Goal: Task Accomplishment & Management: Complete application form

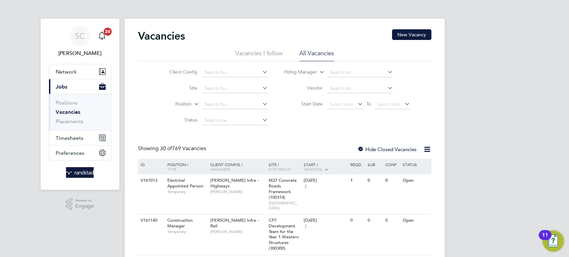
click at [63, 109] on link "Vacancies" at bounding box center [68, 112] width 25 height 6
click at [69, 111] on link "Vacancies" at bounding box center [68, 112] width 25 height 6
click at [64, 112] on link "Vacancies" at bounding box center [68, 112] width 25 height 6
click at [68, 139] on span "Timesheets" at bounding box center [70, 138] width 28 height 6
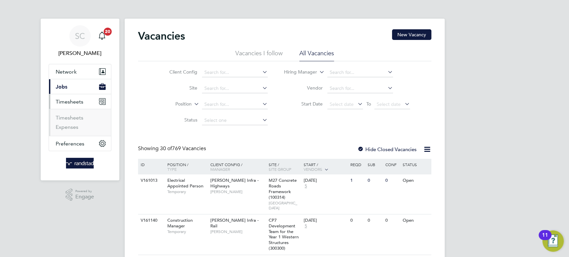
click at [63, 86] on span "Jobs" at bounding box center [62, 87] width 12 height 6
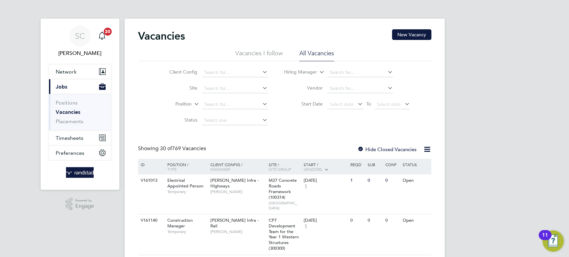
click at [67, 111] on link "Vacancies" at bounding box center [68, 112] width 25 height 6
click at [203, 92] on input at bounding box center [235, 88] width 66 height 9
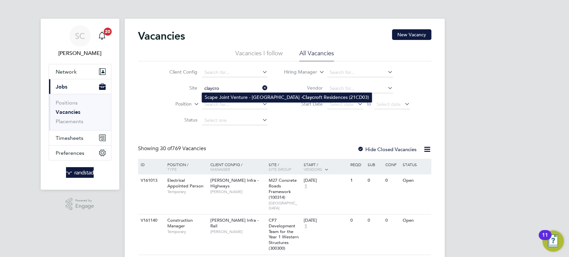
click at [204, 95] on li "Scape Joint Venture - University of Warwick - Claycro ft Residences (21CD03)" at bounding box center [287, 97] width 170 height 9
type input "Scape Joint Venture - University of Warwick - Claycroft Residences (21CD03)"
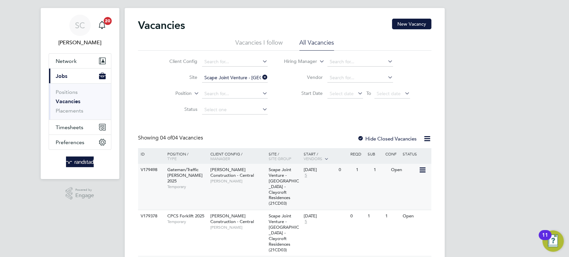
scroll to position [11, 0]
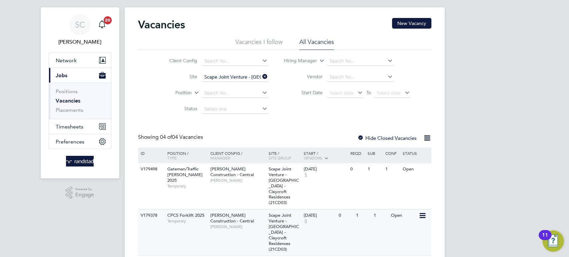
click at [233, 228] on span "Elliott Cope" at bounding box center [237, 226] width 55 height 5
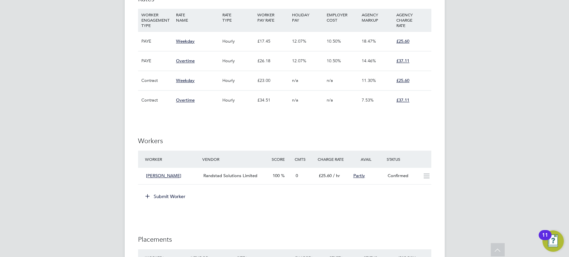
scroll to position [459, 0]
click at [169, 195] on button "Submit Worker" at bounding box center [166, 196] width 50 height 11
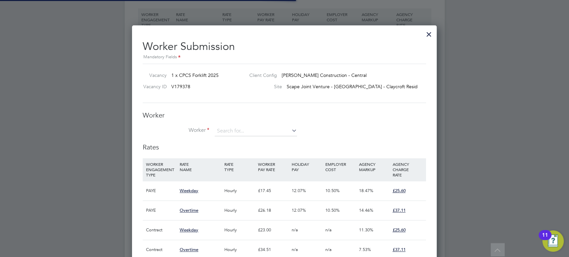
scroll to position [10, 173]
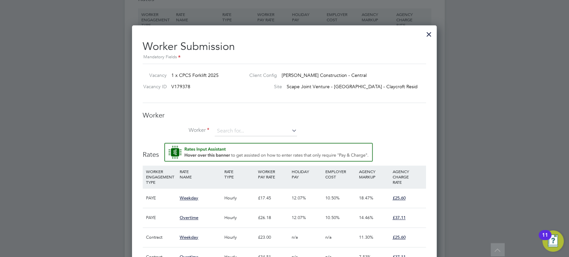
click at [164, 143] on button "Rate Assistant" at bounding box center [268, 152] width 208 height 19
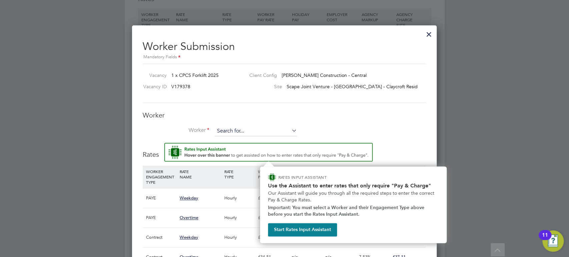
click at [233, 127] on input at bounding box center [256, 131] width 82 height 10
click at [231, 138] on b "Wayne" at bounding box center [237, 141] width 39 height 6
type input "Wayne Millward (C-004256014)"
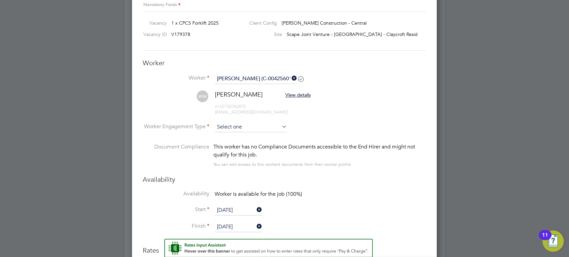
click at [230, 128] on input at bounding box center [251, 127] width 72 height 10
click at [227, 142] on li "PAYE" at bounding box center [251, 145] width 73 height 9
type input "PAYE"
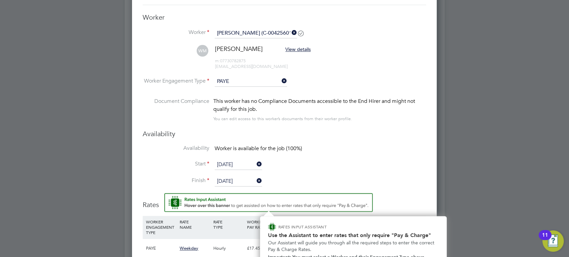
click at [227, 163] on input "28 Aug 2025" at bounding box center [238, 165] width 47 height 10
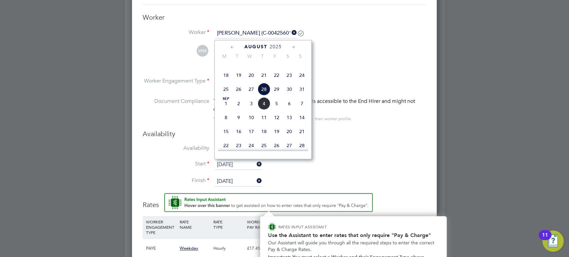
click at [224, 110] on span "Sep 1" at bounding box center [226, 103] width 13 height 13
type input "[DATE]"
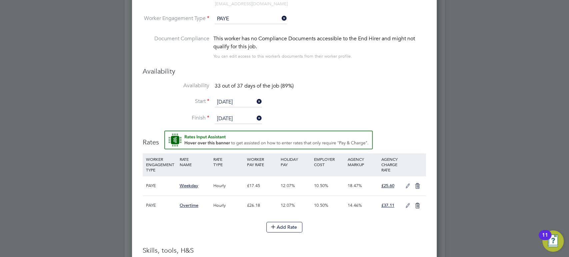
click at [408, 185] on icon at bounding box center [408, 186] width 8 height 5
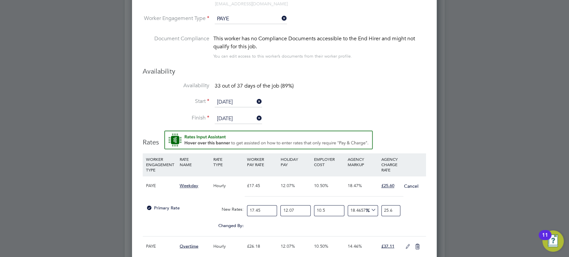
drag, startPoint x: 265, startPoint y: 209, endPoint x: 224, endPoint y: 203, distance: 41.8
click at [225, 203] on div "Primary Rate New Rates: 17.45 12.07 n/a 10.5 n/a 18.465770674333648 0 % 25.6" at bounding box center [284, 211] width 283 height 18
type input "1"
type input "1.4670487106017192"
type input "19"
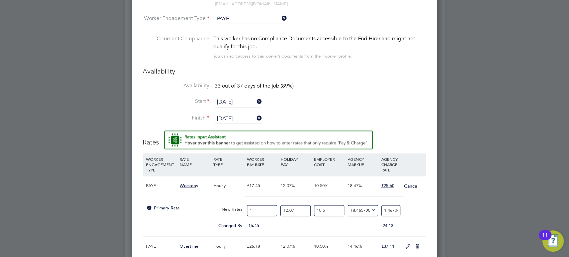
type input "27.873925501432666"
type input "19.5"
type input "28.607449856733524"
type input "19.56"
type input "28.695472779369627"
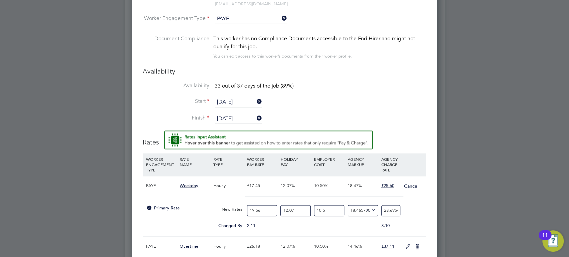
type input "19.56"
click at [298, 209] on input "12.07" at bounding box center [295, 210] width 30 height 11
drag, startPoint x: 298, startPoint y: 209, endPoint x: 269, endPoint y: 209, distance: 29.0
click at [269, 209] on div "Primary Rate New Rates: 19.56 12.07 n/a 10.5 n/a 18.465770674333648 4.472887119…" at bounding box center [284, 211] width 283 height 18
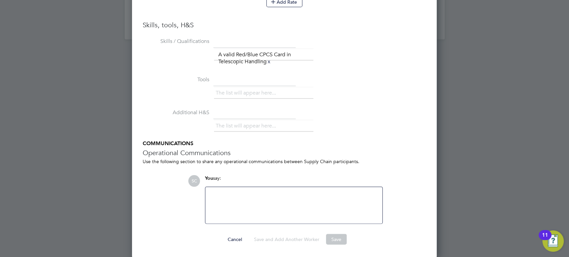
click at [330, 237] on button "Save" at bounding box center [336, 239] width 21 height 11
type input "0"
type input "25.604954742009127"
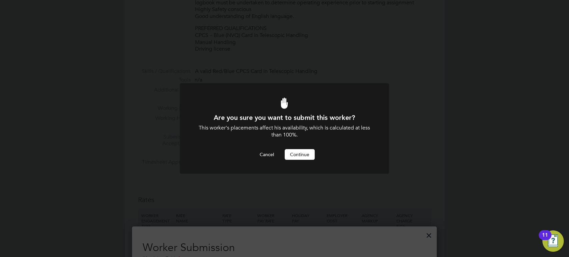
click at [300, 158] on button "Continue" at bounding box center [300, 154] width 30 height 11
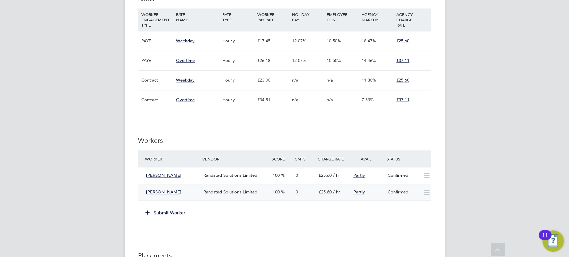
click at [200, 194] on div "Wayne Millward" at bounding box center [172, 192] width 58 height 11
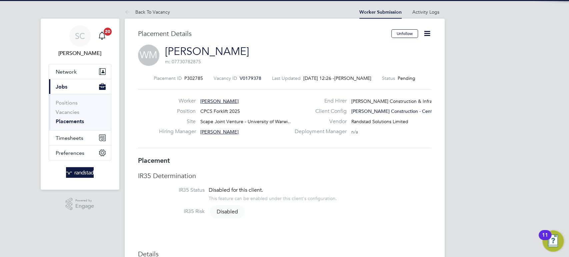
click at [423, 34] on icon at bounding box center [427, 33] width 8 height 8
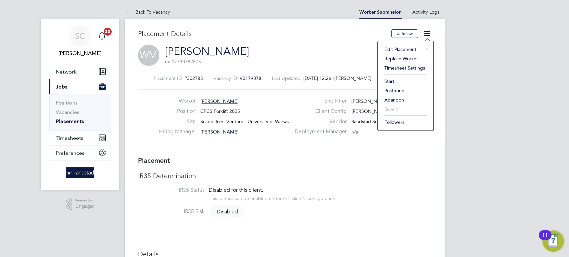
click at [390, 78] on li "Start" at bounding box center [405, 81] width 49 height 9
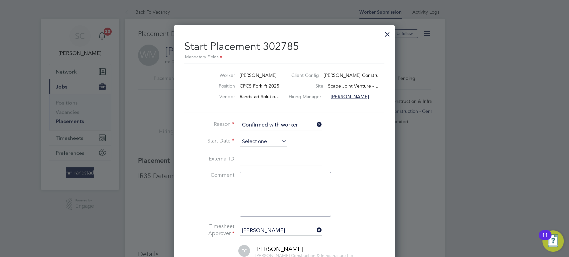
click at [259, 142] on input at bounding box center [263, 142] width 47 height 10
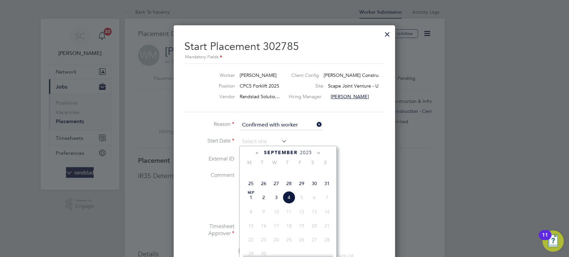
click at [247, 203] on span "Sep 1" at bounding box center [251, 197] width 13 height 13
type input "01 Sep 2025"
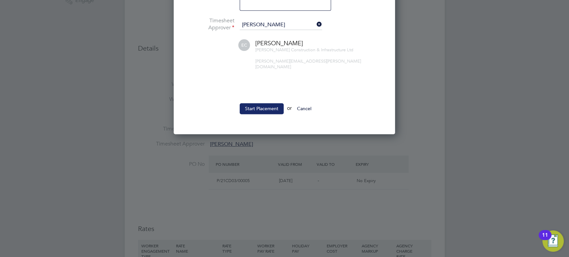
click at [266, 105] on button "Start Placement" at bounding box center [262, 108] width 44 height 11
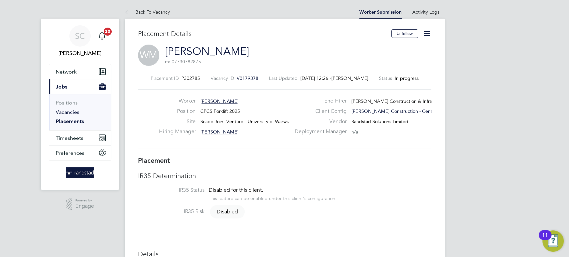
click at [65, 113] on link "Vacancies" at bounding box center [68, 112] width 24 height 6
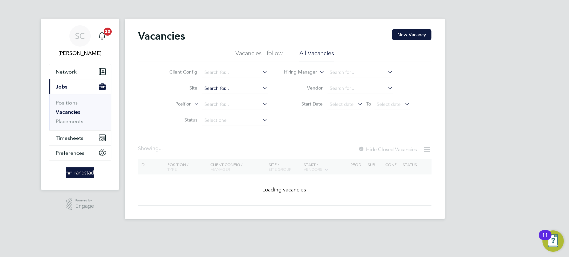
click at [232, 87] on input at bounding box center [235, 88] width 66 height 9
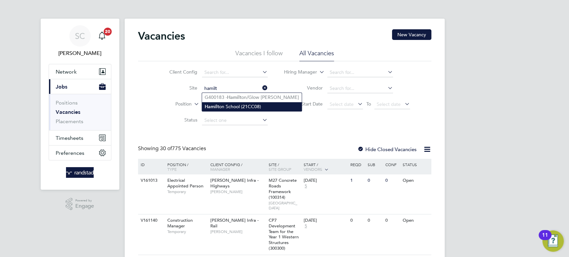
click at [225, 105] on li "Hamilt on School (21CC08)" at bounding box center [252, 106] width 100 height 9
type input "Hamilton School (21CC08)"
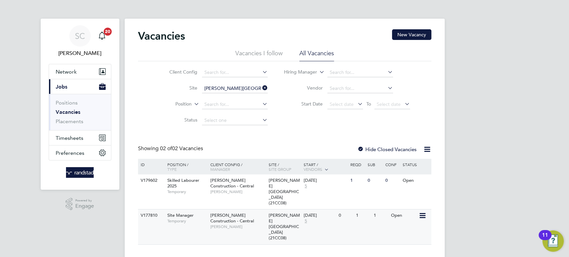
click at [234, 213] on span "Morgan Sindall Construction - Central" at bounding box center [232, 218] width 44 height 11
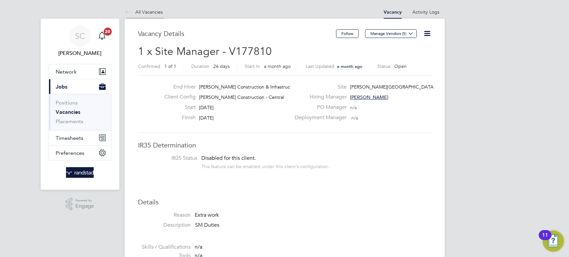
click at [154, 12] on link "All Vacancies" at bounding box center [144, 12] width 38 height 6
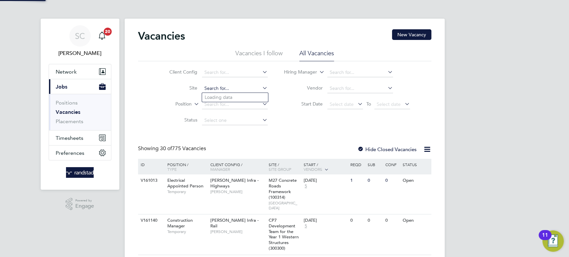
click at [223, 89] on input at bounding box center [235, 88] width 66 height 9
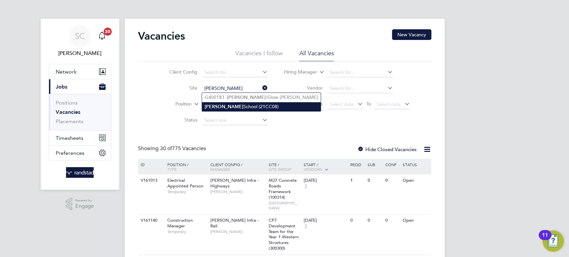
click at [222, 103] on li "[PERSON_NAME][GEOGRAPHIC_DATA] (21CC08)" at bounding box center [261, 106] width 119 height 9
type input "[PERSON_NAME][GEOGRAPHIC_DATA] (21CC08)"
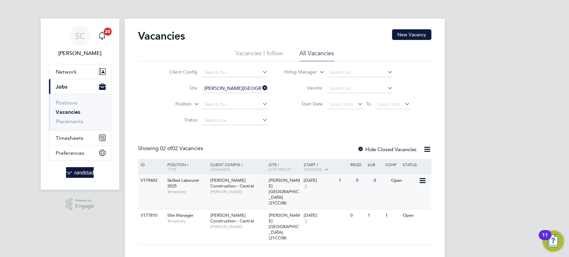
click at [191, 186] on div "Skilled Labourer 2025 Temporary" at bounding box center [185, 186] width 47 height 23
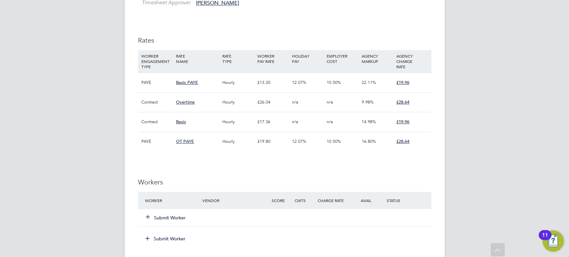
scroll to position [376, 0]
click at [175, 216] on button "Submit Worker" at bounding box center [166, 217] width 40 height 7
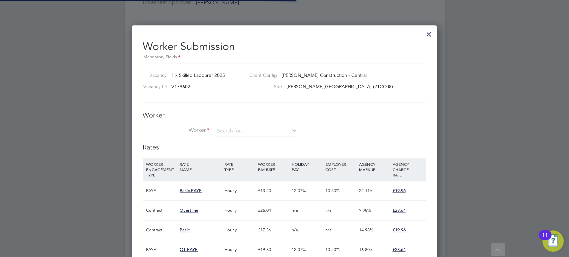
scroll to position [20, 45]
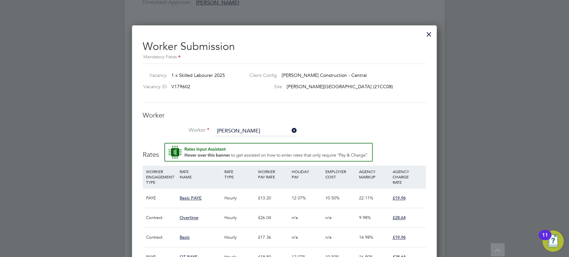
click at [237, 148] on b "Stan" at bounding box center [248, 150] width 39 height 6
type input "Jack Stanley (C-001414676)"
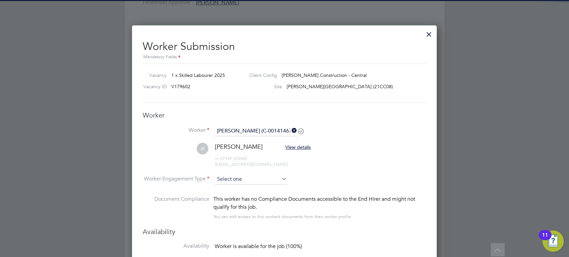
click at [227, 178] on input at bounding box center [251, 180] width 72 height 10
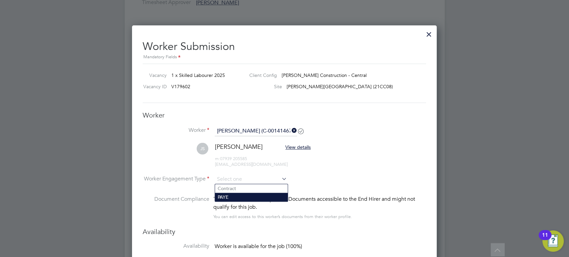
click at [224, 193] on li "PAYE" at bounding box center [251, 197] width 73 height 9
type input "PAYE"
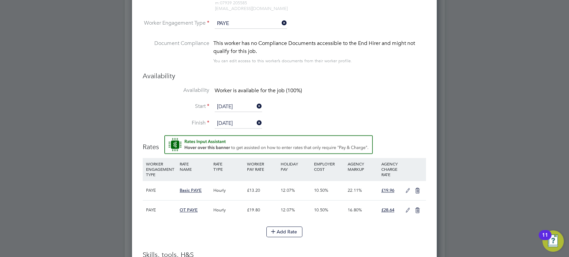
click at [408, 188] on icon at bounding box center [408, 190] width 8 height 5
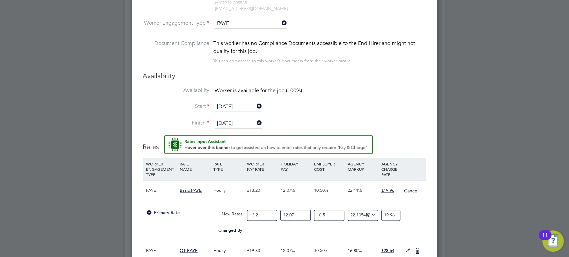
drag, startPoint x: 272, startPoint y: 215, endPoint x: 224, endPoint y: 215, distance: 47.7
click at [225, 215] on div "Primary Rate New Rates: 13.2 12.07 n/a 10.5 n/a 22.10542393883688 0 % 19.96" at bounding box center [284, 216] width 283 height 18
type input "1"
type input "1.5121212121212122"
type input "14"
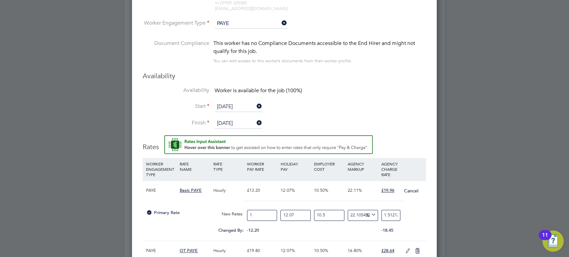
type input "21.169696969696968"
type input "14.7"
type input "22.228181818181817"
type input "14.79"
type input "22.364272727272727"
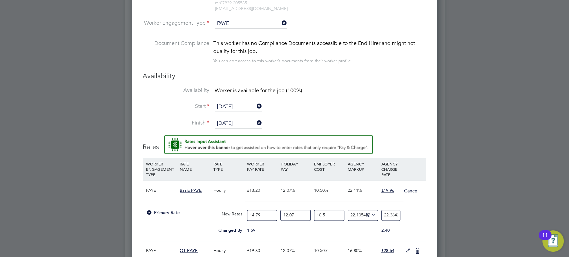
type input "14.79"
click at [302, 213] on input "12.07" at bounding box center [295, 215] width 30 height 11
drag, startPoint x: 302, startPoint y: 213, endPoint x: 260, endPoint y: 213, distance: 41.4
click at [260, 213] on div "Primary Rate New Rates: 14.79 12.07 n/a 10.5 n/a 22.10542393883688 4.0487286622…" at bounding box center [284, 216] width 283 height 18
type input "0"
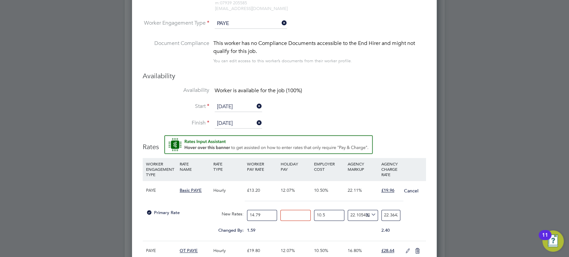
type input "19.955628381612144"
click at [270, 229] on div "1.59" at bounding box center [262, 230] width 34 height 13
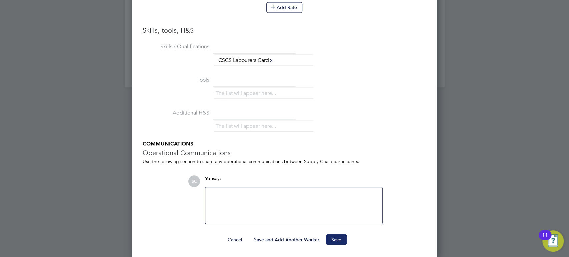
click at [330, 238] on button "Save" at bounding box center [336, 239] width 21 height 11
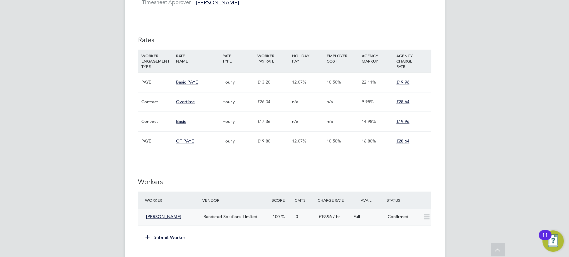
click at [253, 219] on span "Randstad Solutions Limited" at bounding box center [230, 217] width 54 height 6
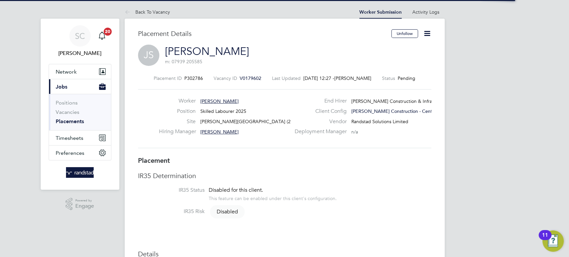
click at [426, 36] on icon at bounding box center [427, 33] width 8 height 8
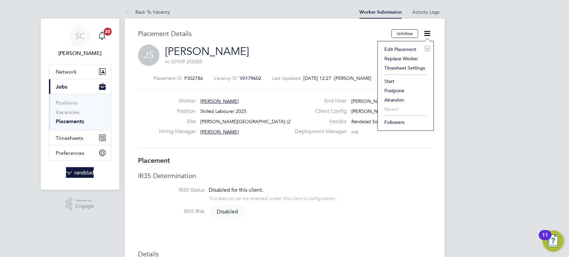
click at [388, 80] on li "Start" at bounding box center [405, 81] width 49 height 9
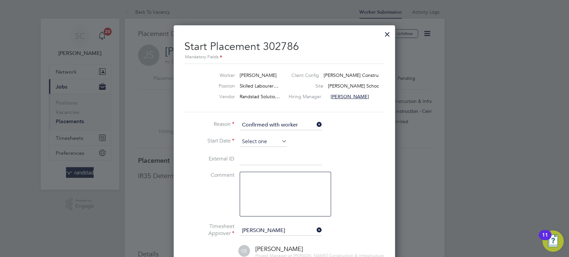
click at [246, 140] on input at bounding box center [263, 142] width 47 height 10
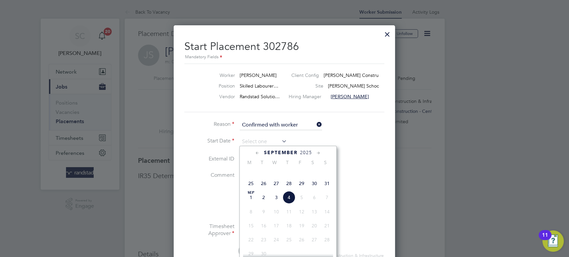
click at [251, 204] on span "Sep 1" at bounding box center [251, 197] width 13 height 13
type input "01 Sep 2025"
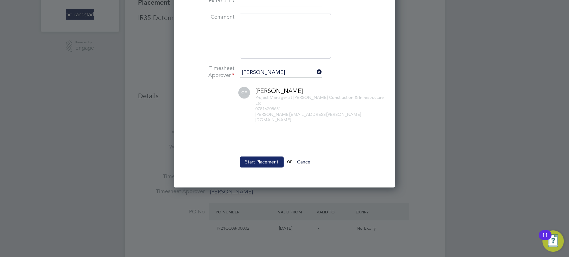
click at [259, 158] on button "Start Placement" at bounding box center [262, 162] width 44 height 11
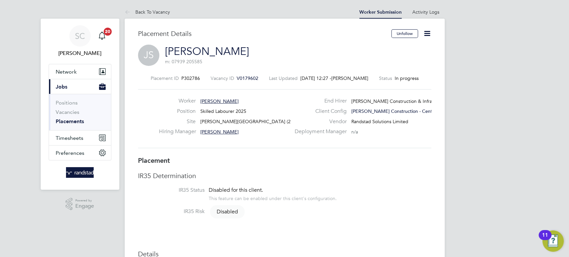
click at [70, 122] on link "Placements" at bounding box center [70, 121] width 28 height 6
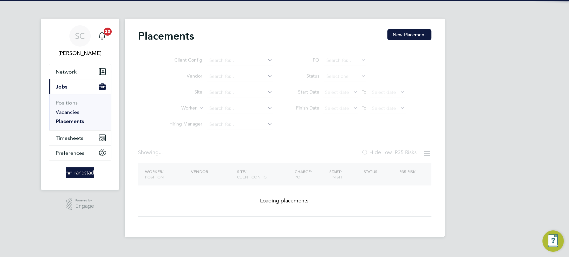
click at [70, 111] on link "Vacancies" at bounding box center [68, 112] width 24 height 6
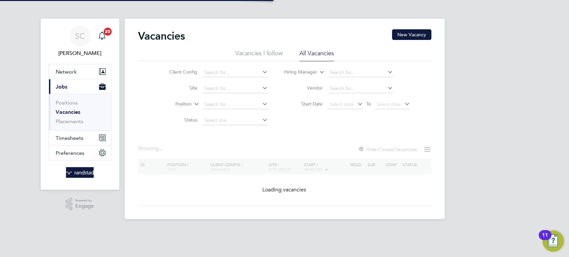
click at [70, 111] on link "Vacancies" at bounding box center [68, 112] width 25 height 6
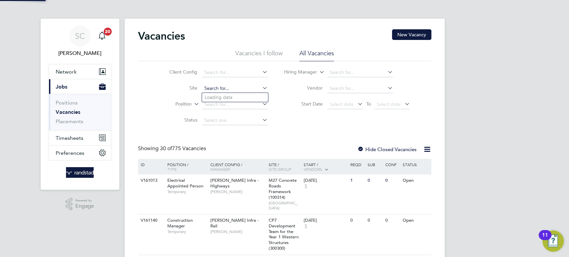
click at [212, 86] on input at bounding box center [235, 88] width 66 height 9
click at [224, 112] on li "M490351 - Glebe Street" at bounding box center [238, 115] width 73 height 9
type input "M490351 - [GEOGRAPHIC_DATA]"
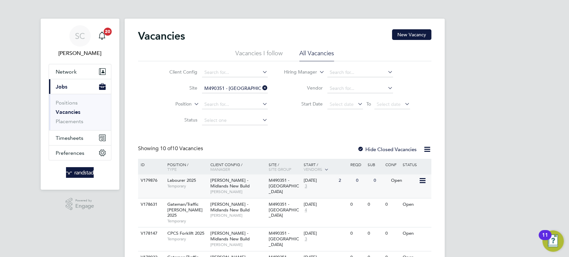
click at [244, 189] on span "[PERSON_NAME]" at bounding box center [237, 191] width 55 height 5
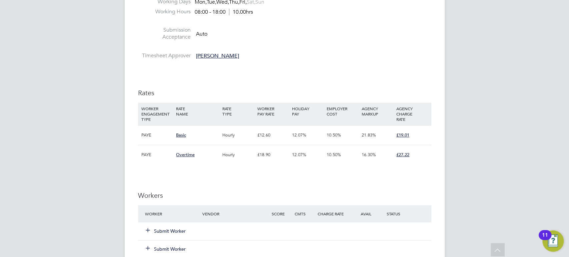
scroll to position [423, 0]
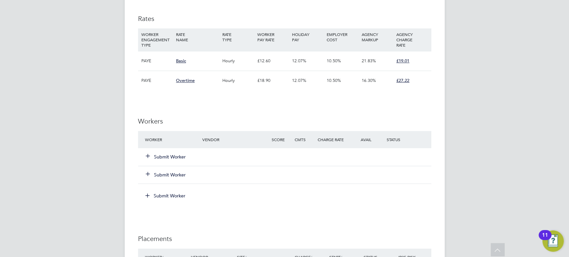
click at [182, 157] on button "Submit Worker" at bounding box center [166, 157] width 40 height 7
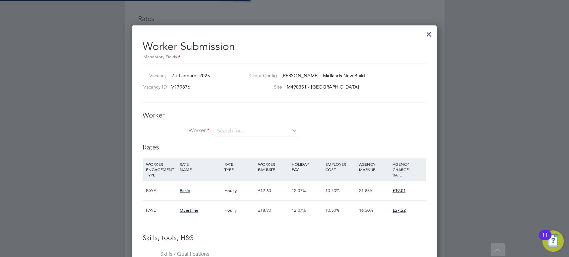
scroll to position [10, 104]
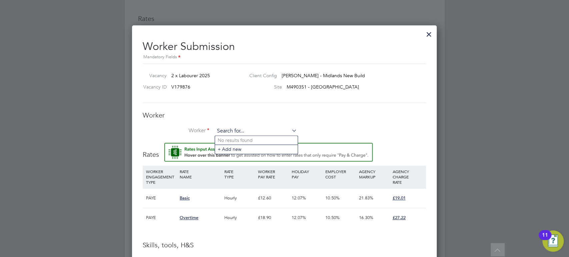
click at [230, 131] on input at bounding box center [256, 131] width 82 height 10
click at [233, 140] on li "[PERSON_NAME] (C-001774415)" at bounding box center [256, 140] width 83 height 9
type input "[PERSON_NAME] (C-001774415)"
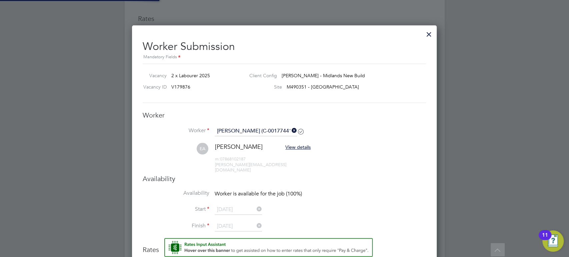
scroll to position [569, 305]
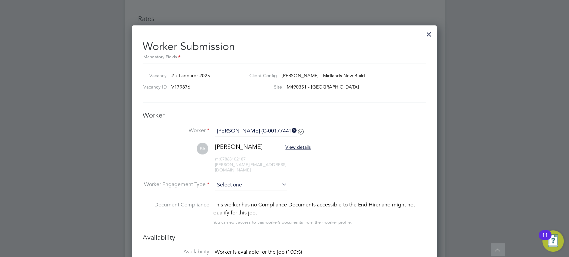
click at [230, 180] on input at bounding box center [251, 185] width 72 height 10
click at [224, 195] on li "PAYE" at bounding box center [251, 197] width 73 height 9
type input "PAYE"
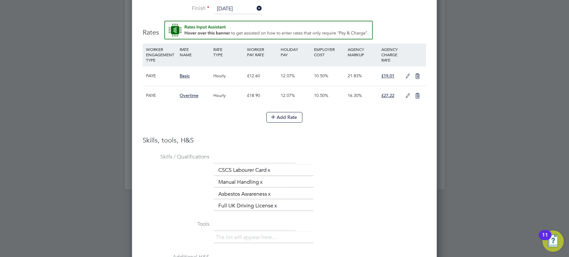
click at [410, 74] on icon at bounding box center [408, 76] width 8 height 5
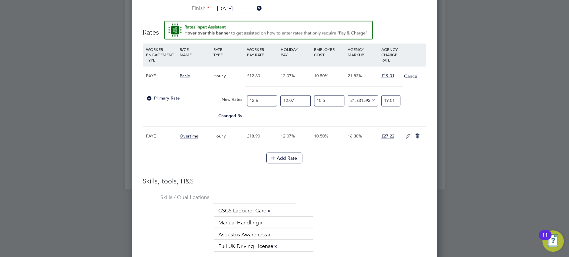
drag, startPoint x: 267, startPoint y: 95, endPoint x: 222, endPoint y: 95, distance: 44.7
click at [222, 95] on div "Primary Rate New Rates: 12.6 12.07 n/a 10.5 n/a 21.83159270851312 0 % 19.01" at bounding box center [284, 101] width 283 height 18
type input "1"
type input "1.5087301587301587"
type input "14"
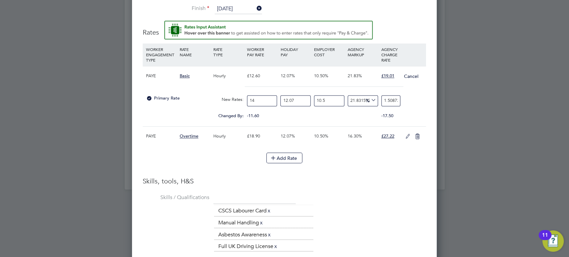
type input "21.122222222222224"
type input "14.1"
type input "21.273095238095237"
type input "14.12"
type input "21.30326984126984"
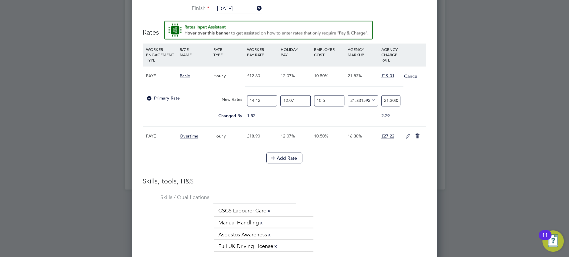
type input "14.12"
drag, startPoint x: 303, startPoint y: 95, endPoint x: 263, endPoint y: 95, distance: 40.4
click at [263, 95] on div "Primary Rate New Rates: 14.12 12.07 n/a 10.5 n/a 21.83159270851312 3.8174360212…" at bounding box center [284, 101] width 283 height 18
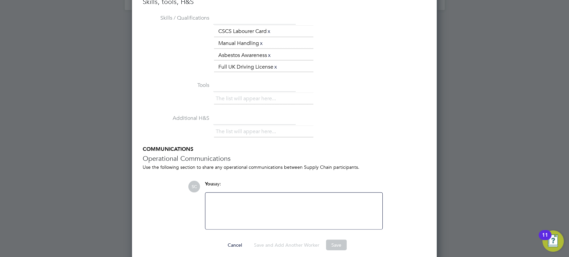
click at [340, 241] on button "Save" at bounding box center [336, 245] width 21 height 11
type input "0"
type input "19.008896083938467"
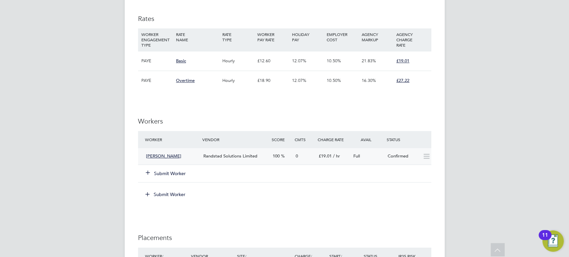
click at [233, 155] on span "Randstad Solutions Limited" at bounding box center [230, 156] width 54 height 6
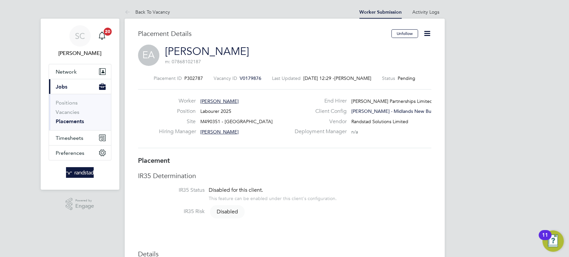
click at [427, 31] on icon at bounding box center [427, 33] width 8 height 8
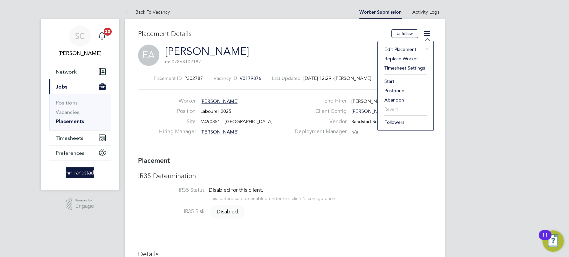
click at [394, 79] on li "Start" at bounding box center [405, 81] width 49 height 9
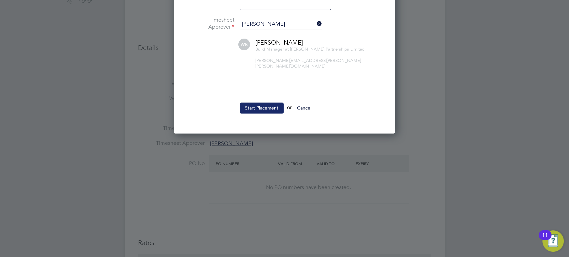
click at [264, 103] on button "Start Placement" at bounding box center [262, 108] width 44 height 11
